Goal: Task Accomplishment & Management: Complete application form

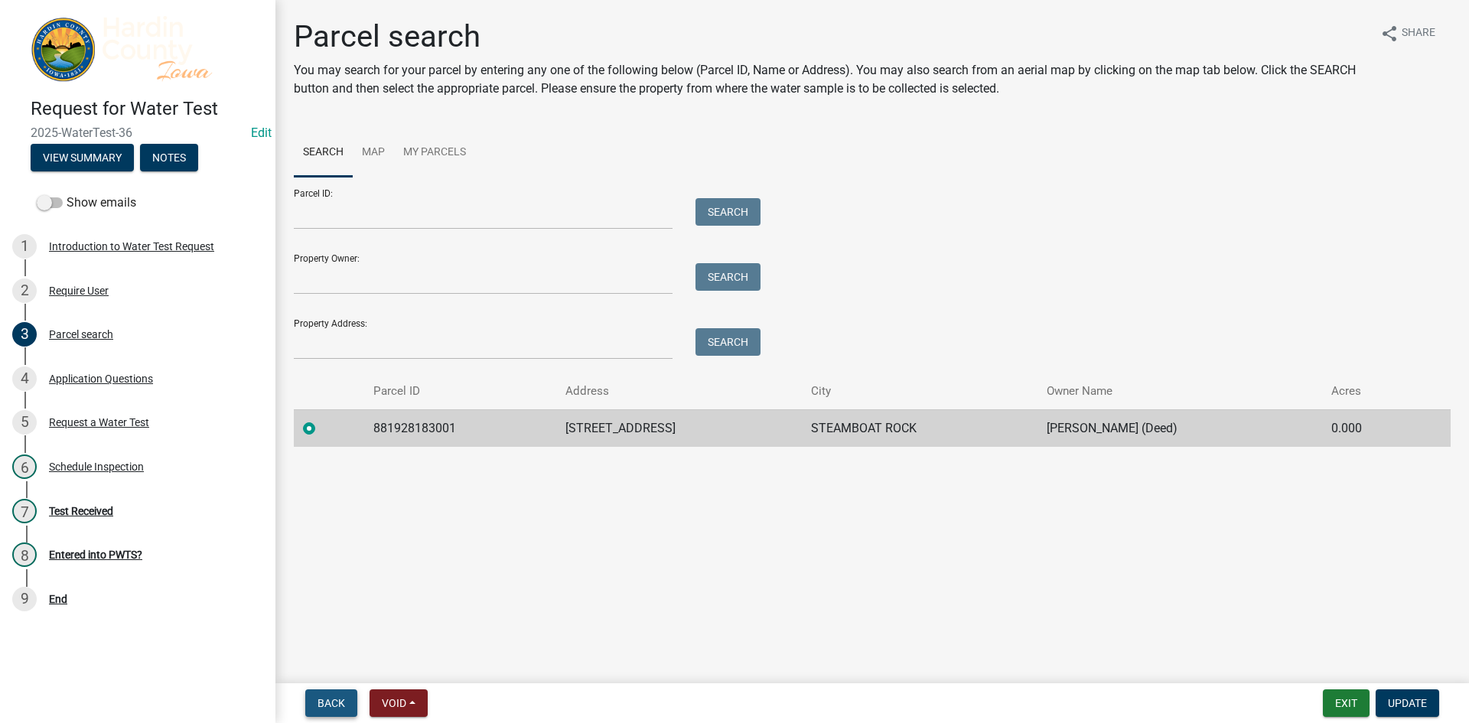
click at [329, 701] on span "Back" at bounding box center [332, 703] width 28 height 12
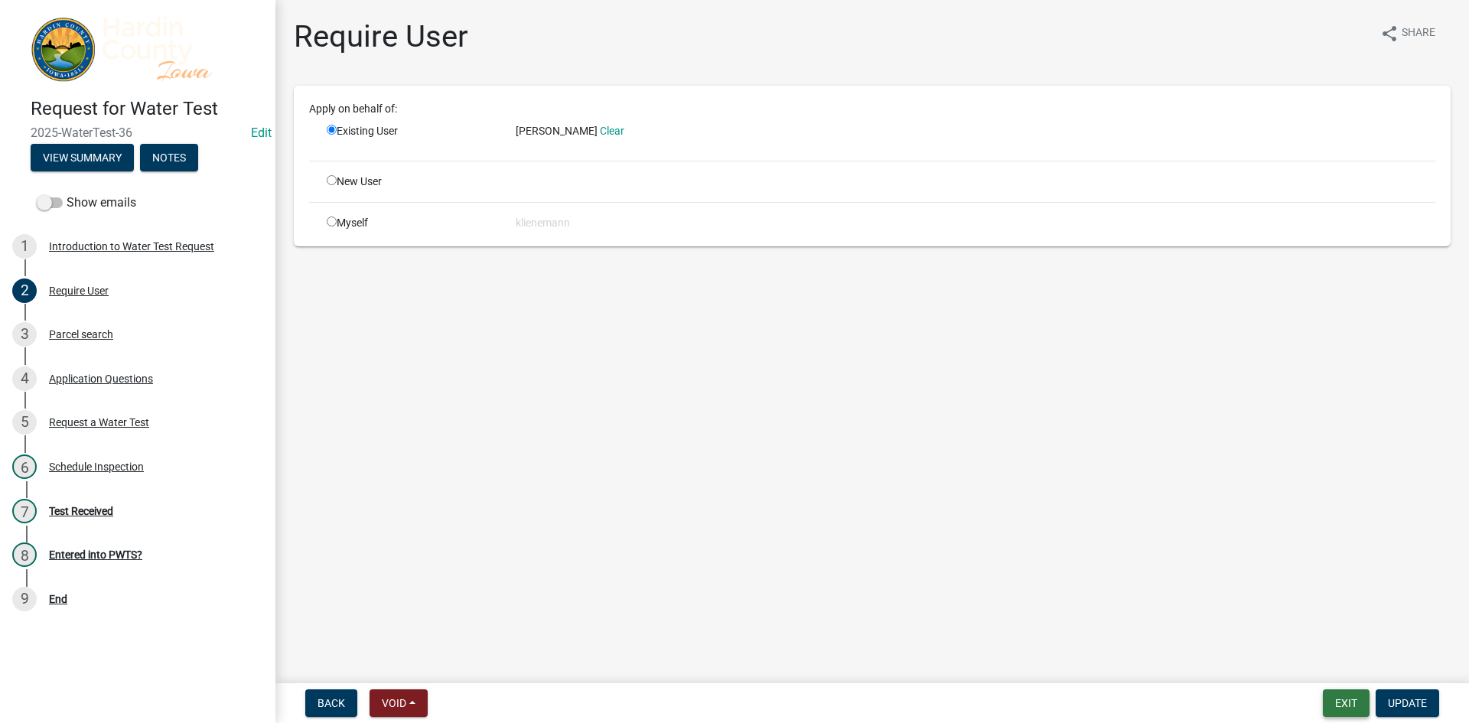
click at [1344, 710] on button "Exit" at bounding box center [1346, 703] width 47 height 28
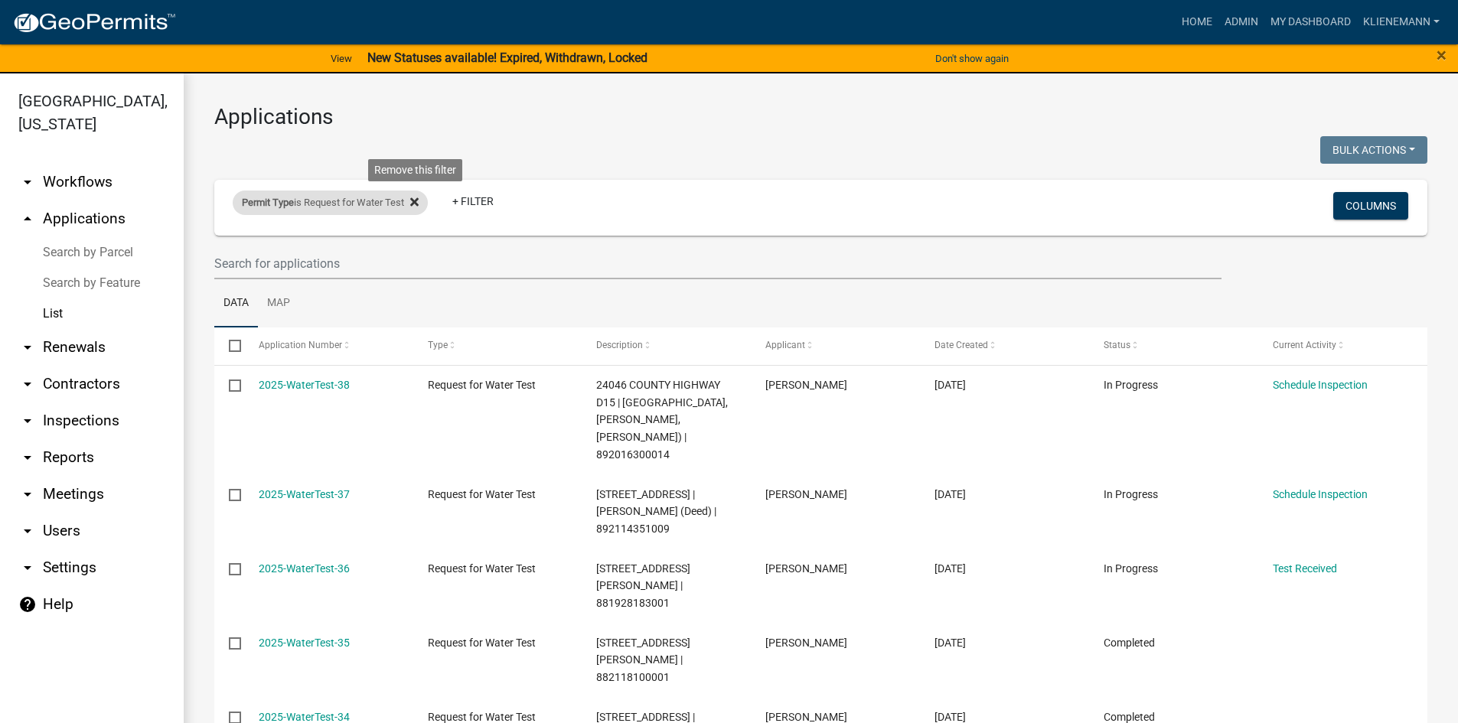
click at [410, 206] on fa-icon at bounding box center [411, 203] width 15 height 24
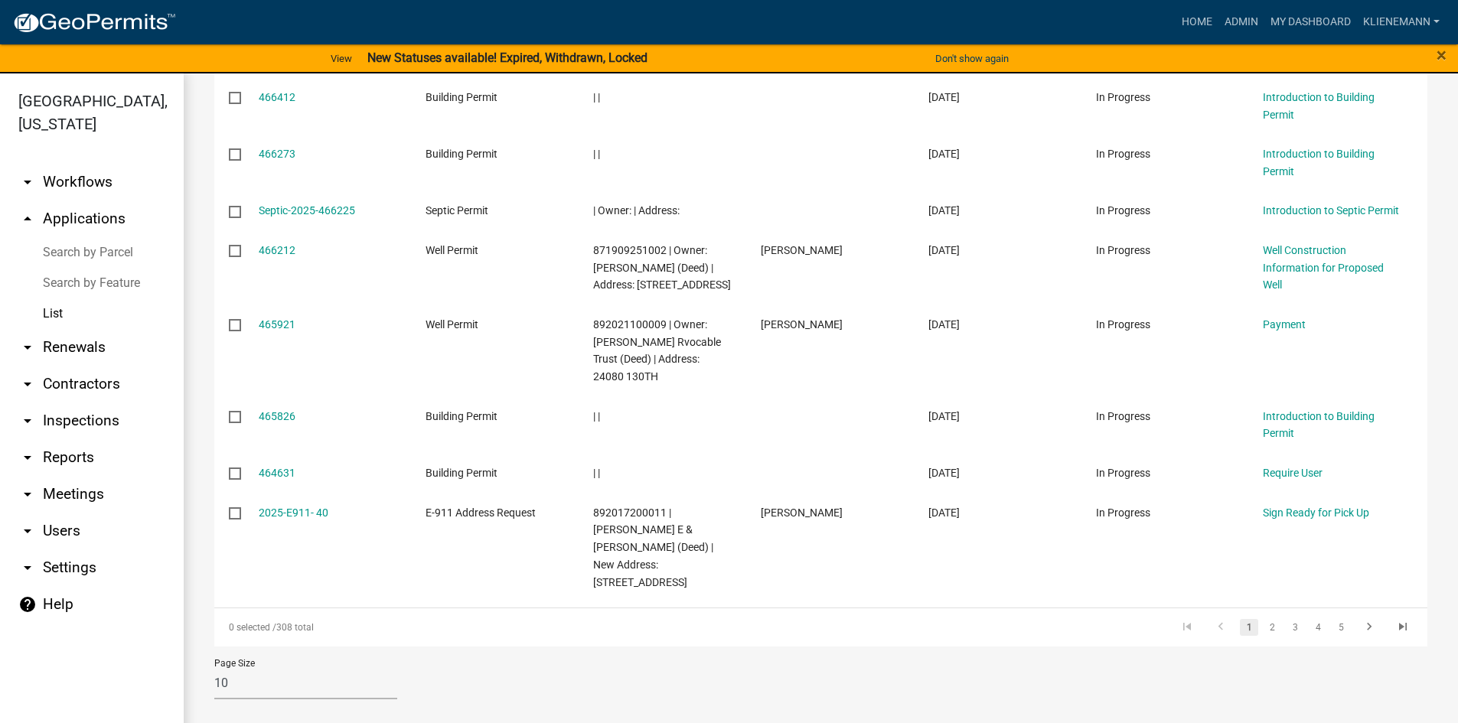
scroll to position [385, 0]
click at [1263, 622] on link "2" at bounding box center [1272, 626] width 18 height 17
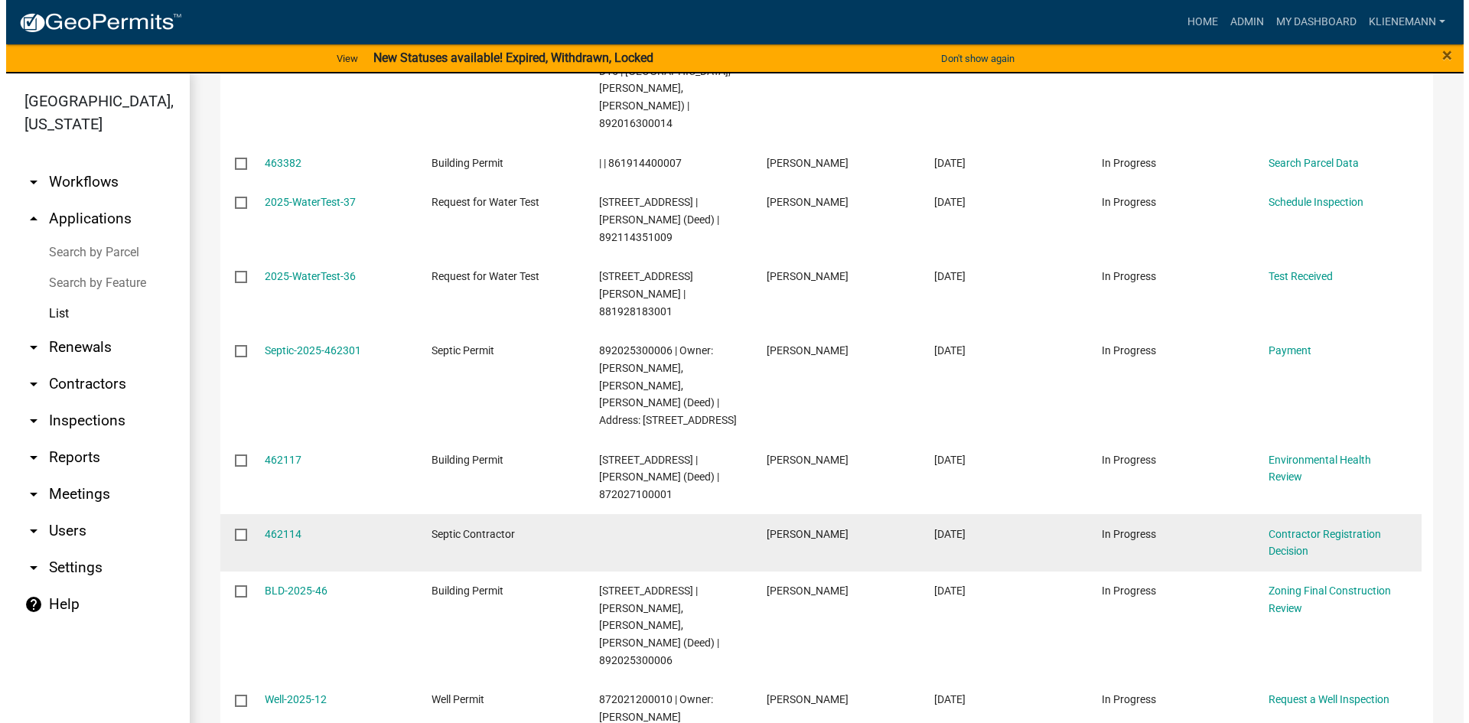
scroll to position [266, 0]
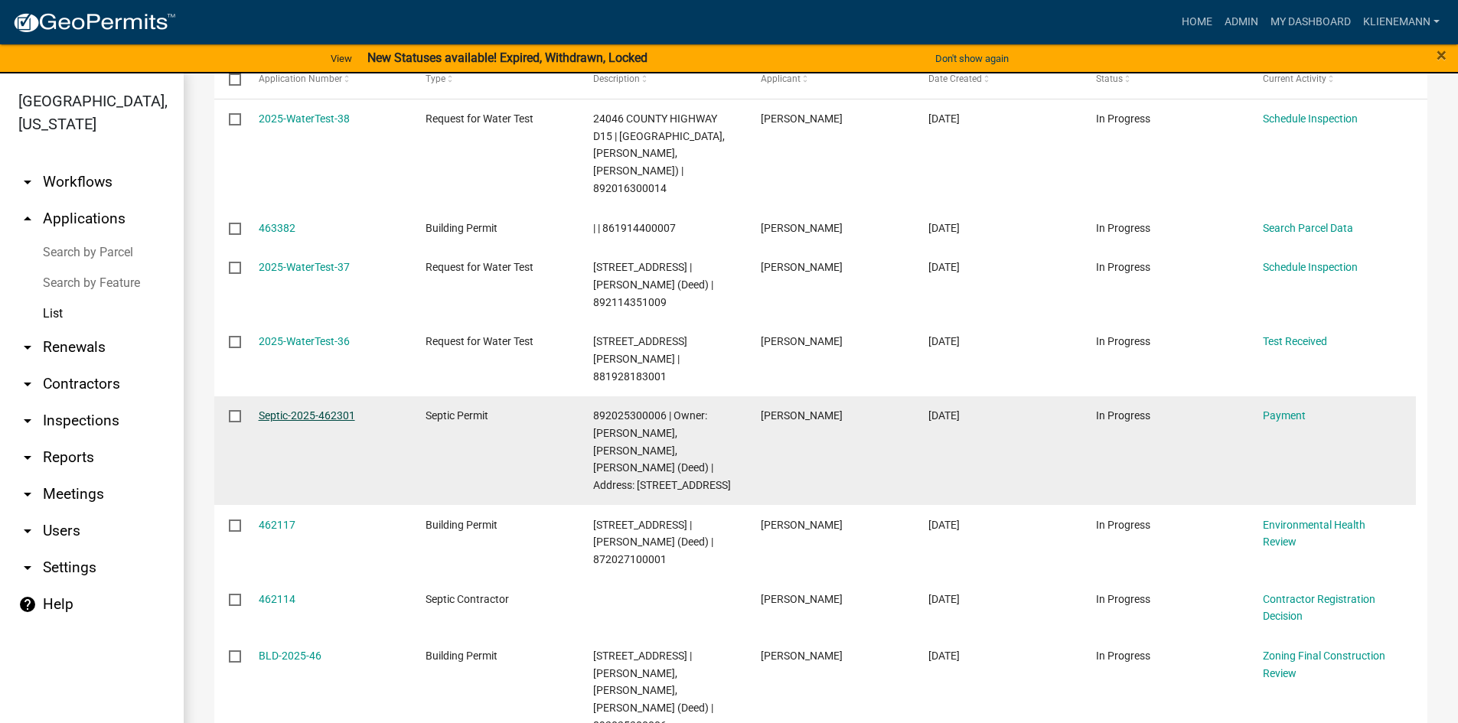
click at [298, 409] on link "Septic-2025-462301" at bounding box center [307, 415] width 96 height 12
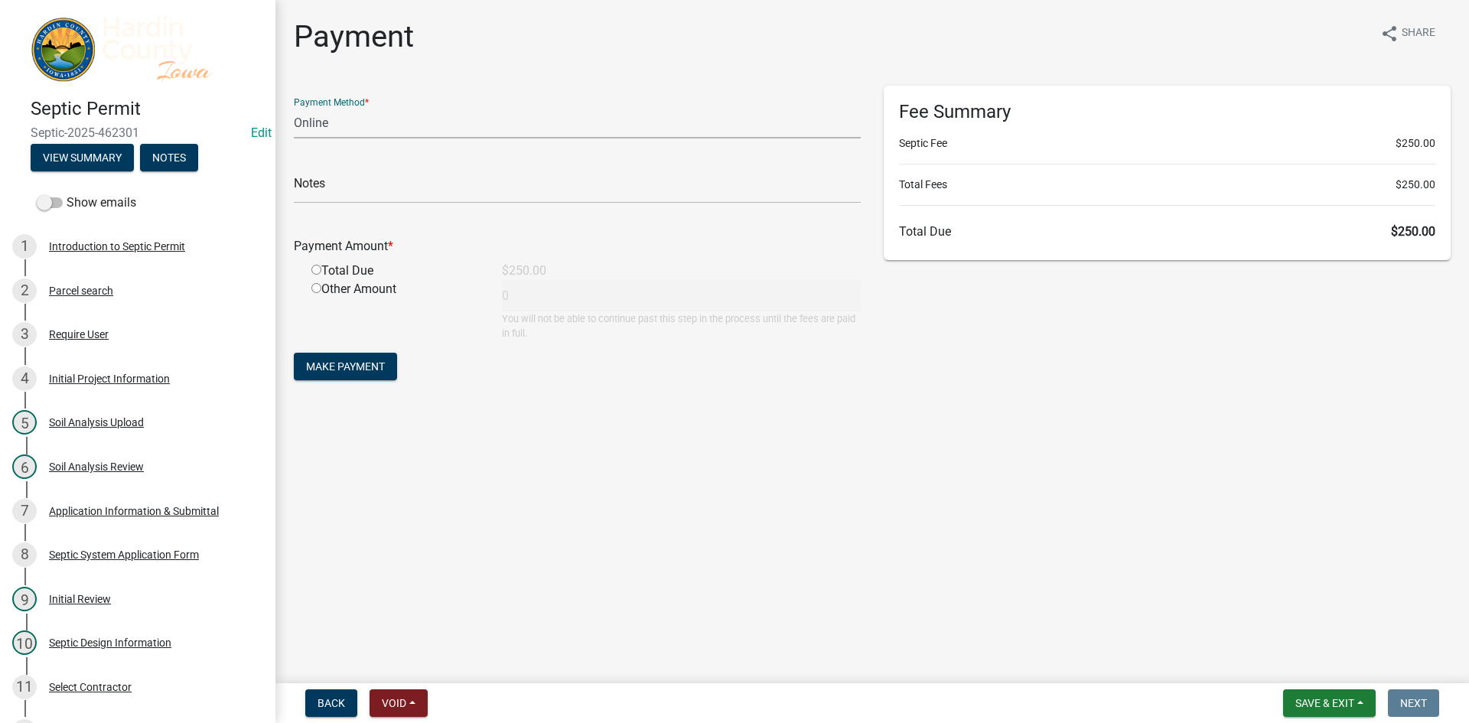
click at [406, 136] on select "Credit Card POS Check Cash Online" at bounding box center [577, 122] width 567 height 31
select select "1: 0"
click at [294, 107] on select "Credit Card POS Check Cash Online" at bounding box center [577, 122] width 567 height 31
click at [399, 191] on input "text" at bounding box center [577, 187] width 567 height 31
type input "73916"
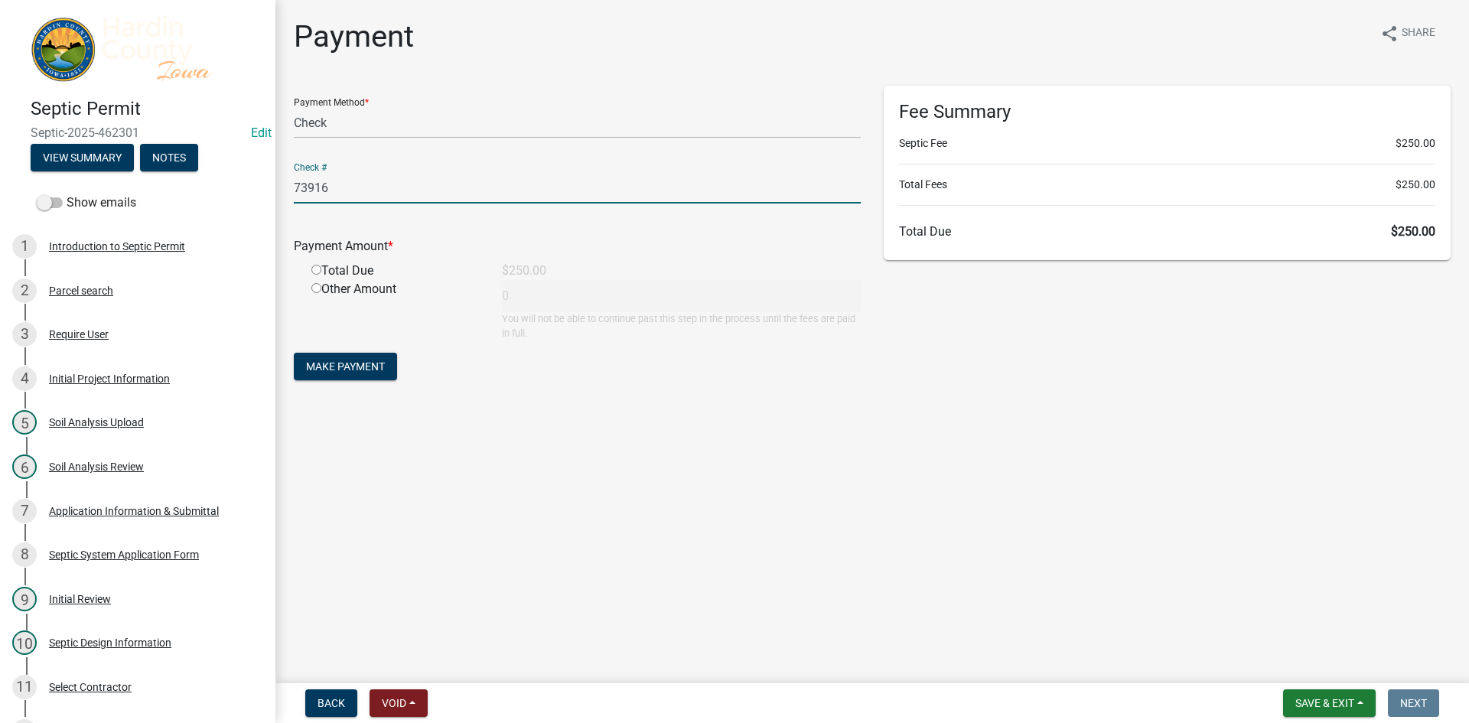
click at [367, 275] on div "Total Due" at bounding box center [395, 271] width 191 height 18
click at [315, 270] on input "radio" at bounding box center [316, 270] width 10 height 10
radio input "true"
type input "250"
click at [353, 373] on button "Make Payment" at bounding box center [345, 367] width 103 height 28
